Goal: Transaction & Acquisition: Purchase product/service

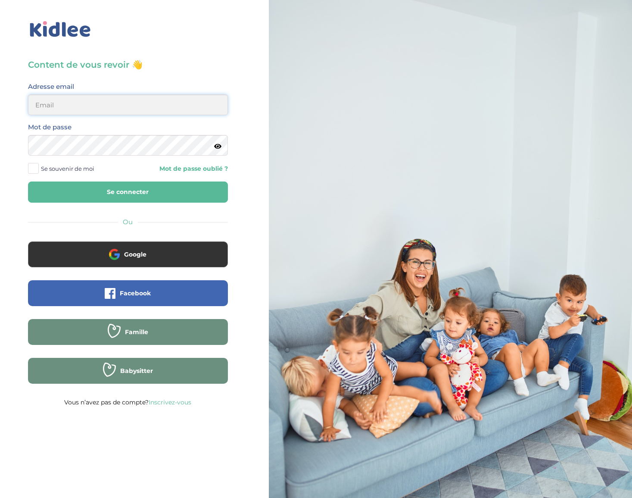
click at [47, 97] on input "email" at bounding box center [128, 104] width 200 height 21
type input "seb.lafaye@gmail.com"
click at [119, 188] on button "Se connecter" at bounding box center [128, 191] width 200 height 21
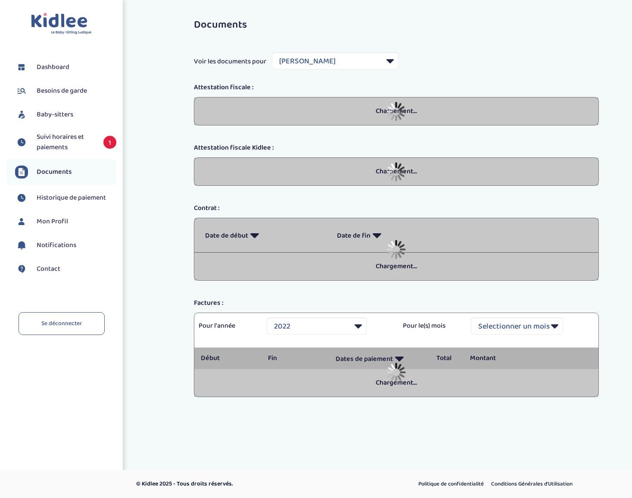
select select "14407"
select select "2022"
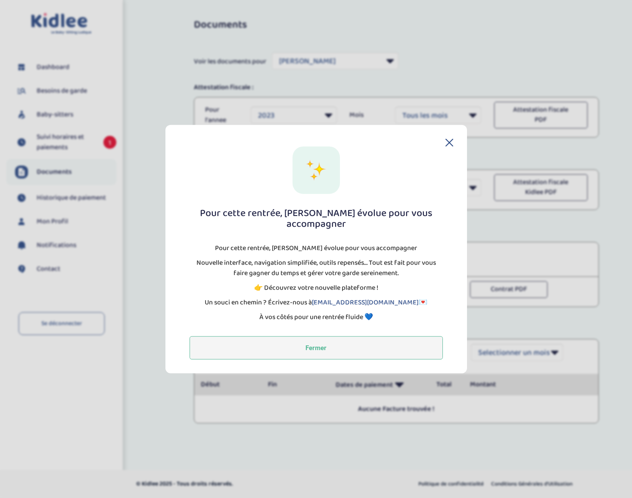
click at [312, 341] on button "Fermer" at bounding box center [316, 347] width 253 height 23
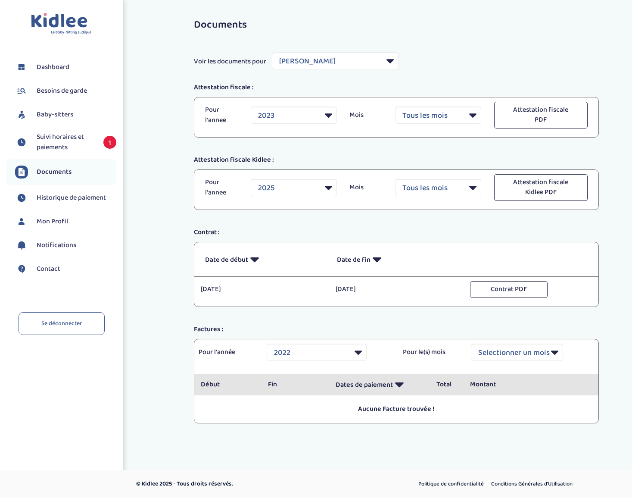
click at [53, 144] on span "Suivi horaires et paiements" at bounding box center [66, 142] width 58 height 21
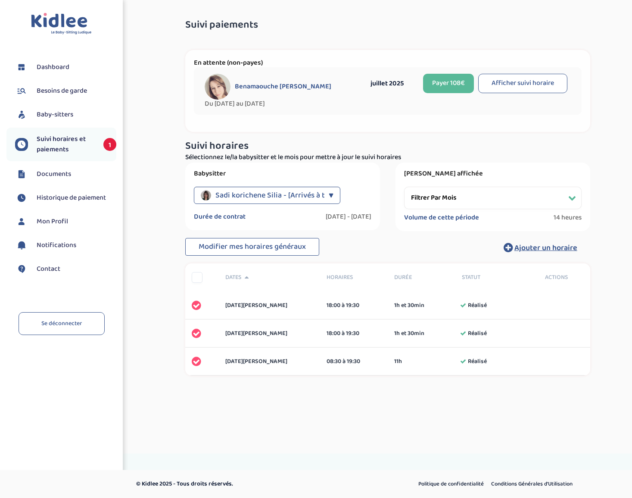
click at [523, 82] on button "Afficher suivi horaire" at bounding box center [522, 83] width 89 height 19
select select "juillet 2025"
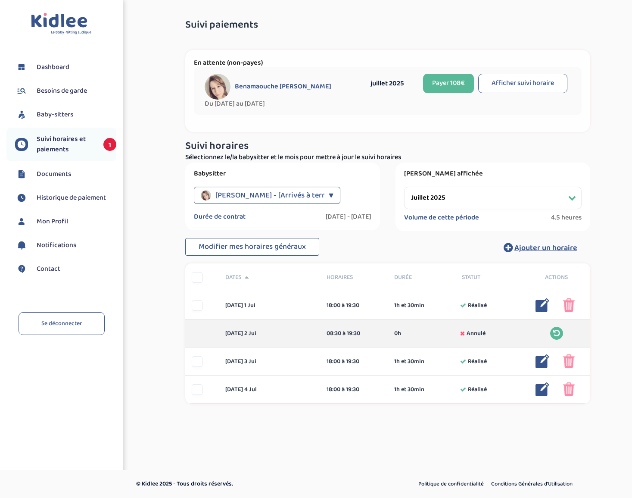
click at [448, 87] on button "Payer 108€" at bounding box center [448, 83] width 51 height 19
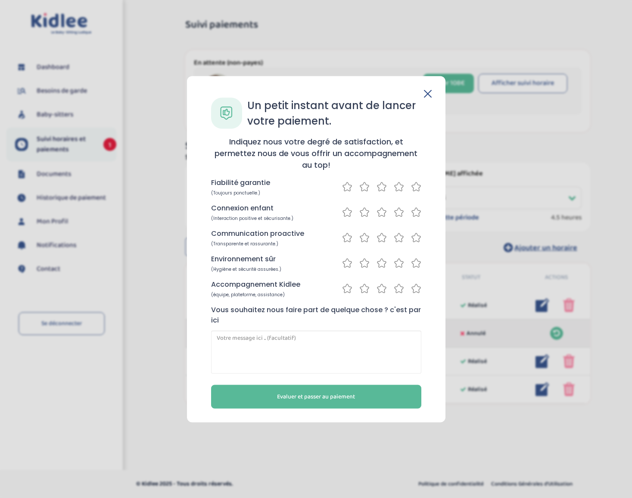
click at [420, 186] on icon at bounding box center [416, 186] width 9 height 9
click at [418, 224] on div "Fiabilité garantie (Toujours ponctuelle.) Connexion enfant (Interaction positiv…" at bounding box center [316, 275] width 210 height 196
click at [418, 215] on icon at bounding box center [416, 211] width 10 height 11
click at [418, 240] on icon at bounding box center [416, 237] width 10 height 11
click at [418, 262] on icon at bounding box center [416, 262] width 10 height 11
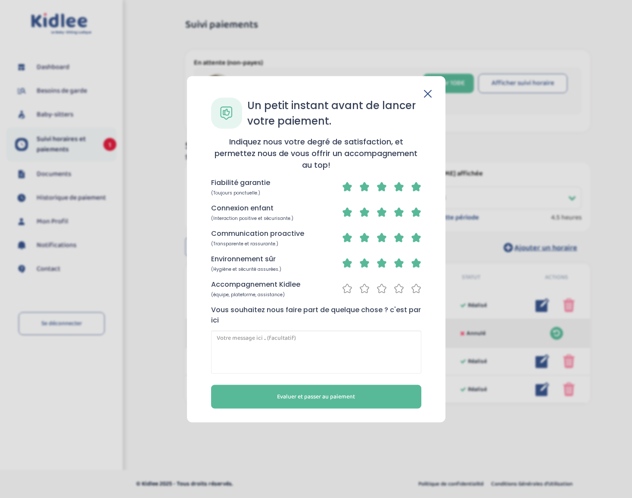
click at [417, 284] on icon at bounding box center [416, 288] width 10 height 11
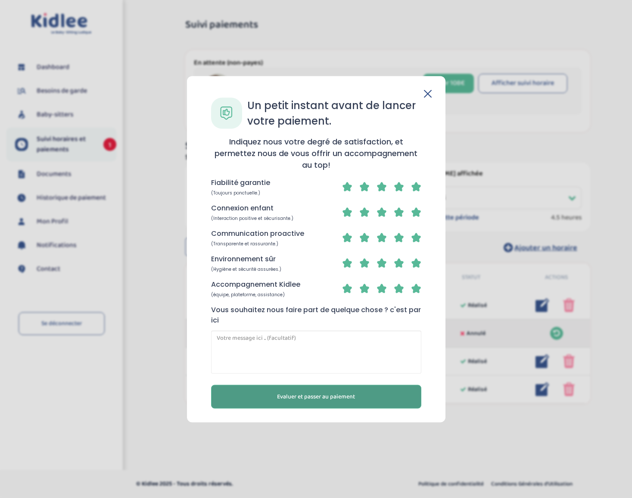
click at [364, 396] on button "Evaluer et passer au paiement" at bounding box center [316, 396] width 210 height 24
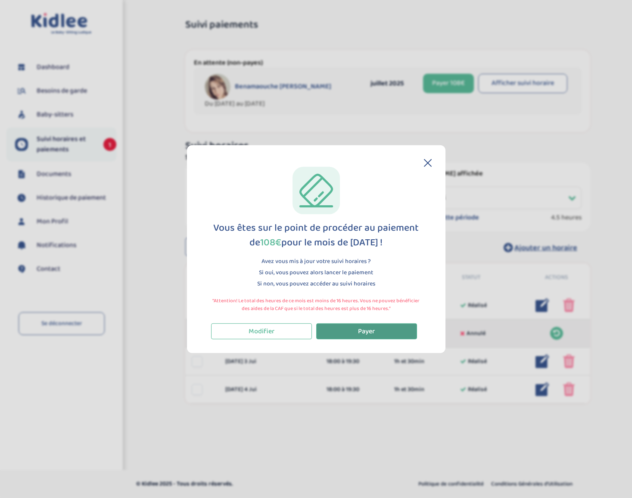
click at [387, 337] on button "Payer" at bounding box center [366, 331] width 101 height 16
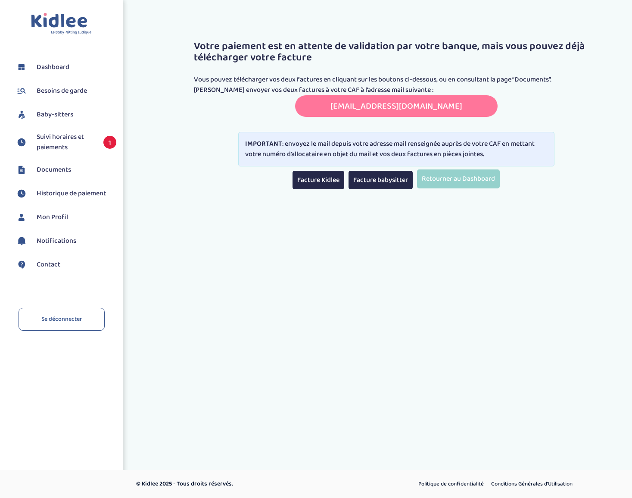
click at [57, 140] on span "Suivi horaires et paiements" at bounding box center [66, 142] width 58 height 21
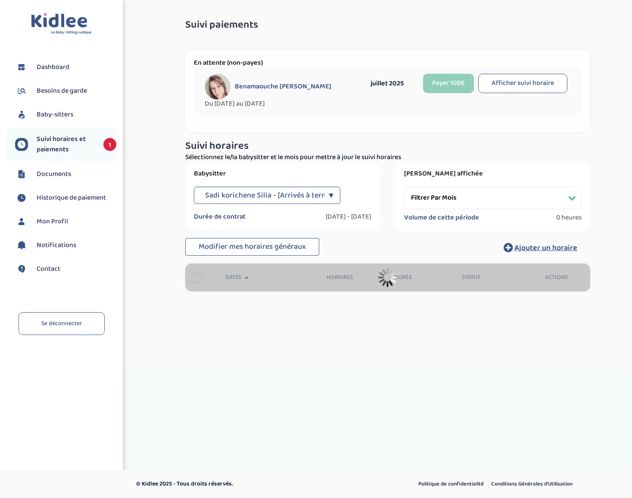
select select "[DATE]"
